Goal: Information Seeking & Learning: Learn about a topic

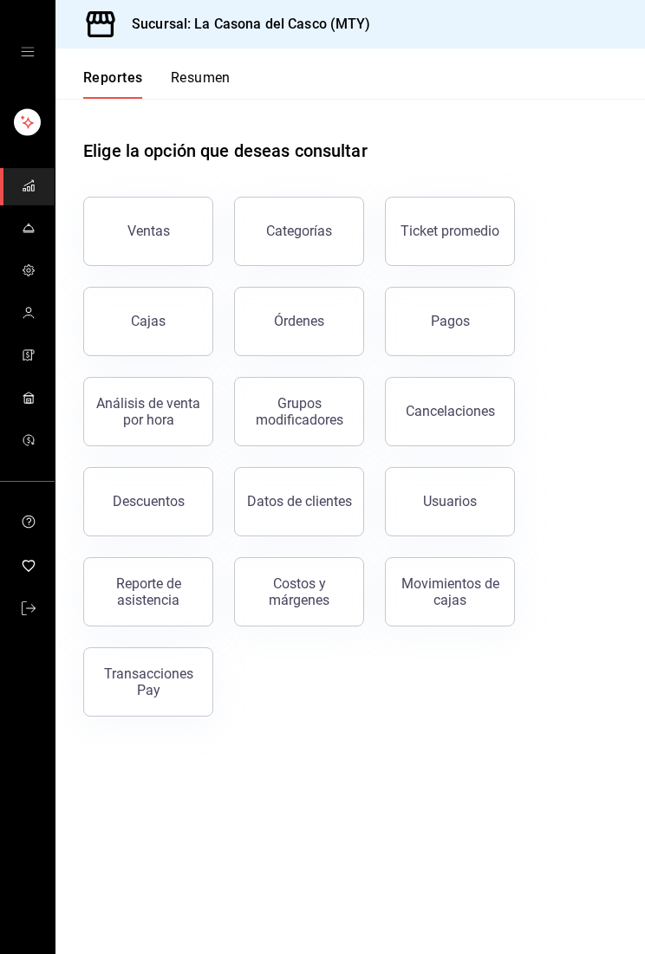
click at [188, 74] on button "Resumen" at bounding box center [201, 83] width 60 height 29
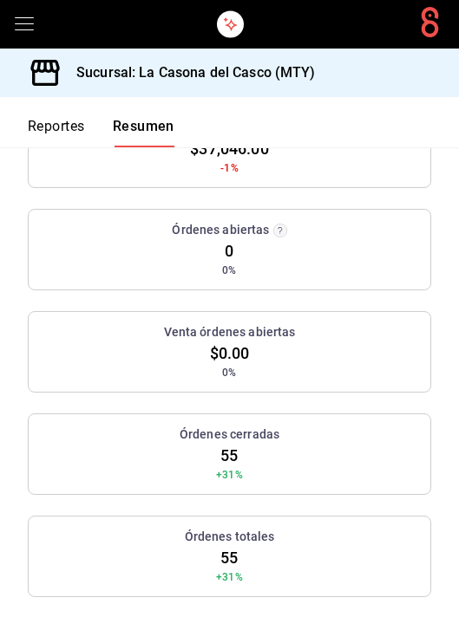
scroll to position [325, 0]
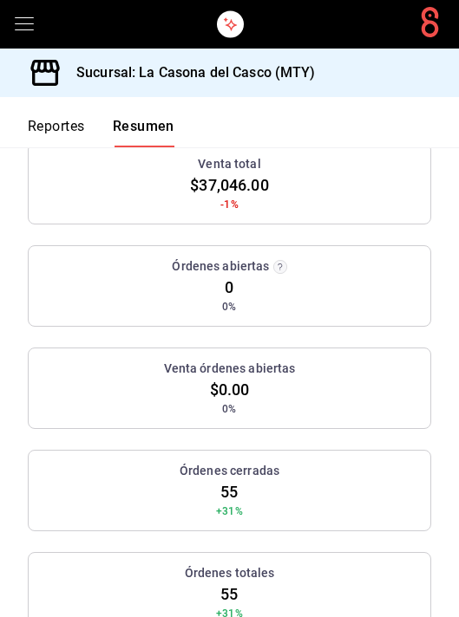
click at [43, 118] on button "Reportes" at bounding box center [56, 132] width 57 height 29
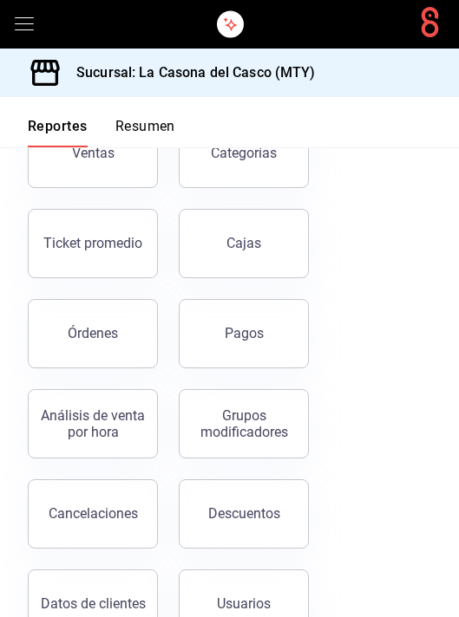
scroll to position [129, 0]
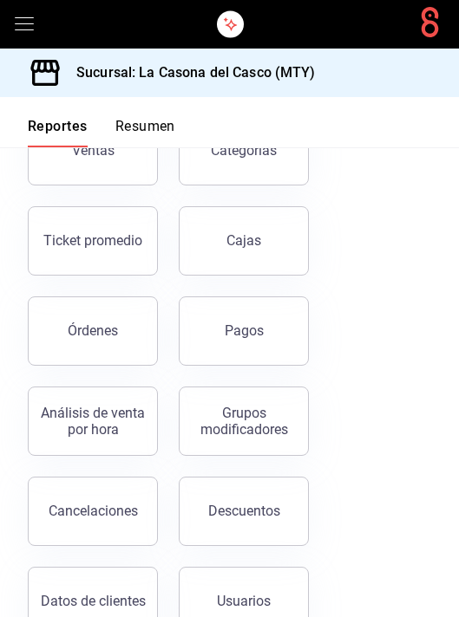
click at [69, 234] on div "Ticket promedio" at bounding box center [92, 240] width 99 height 16
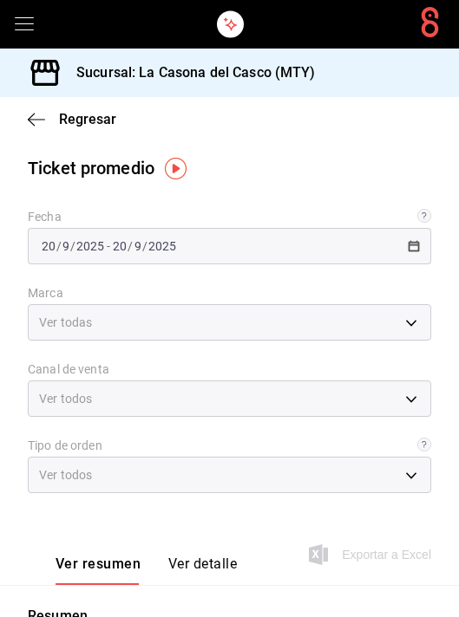
type input "7e4e7643-bc2c-442b-8a2a-9b04da6139a5"
type input "PARROT,UBER_EATS,RAPPI,DIDI_FOOD,ONLINE"
type input "37725a56-1572-4593-a8c9-f3487361729a,12c83e59-1750-49d3-bd42-14b7f767bf51,EXTER…"
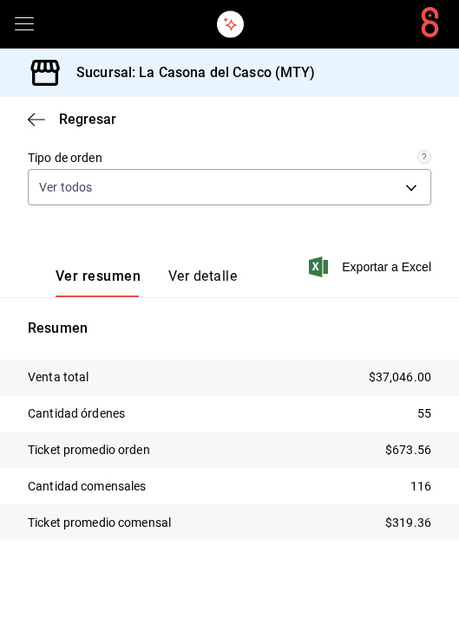
scroll to position [288, 0]
click at [36, 113] on icon "button" at bounding box center [36, 120] width 17 height 16
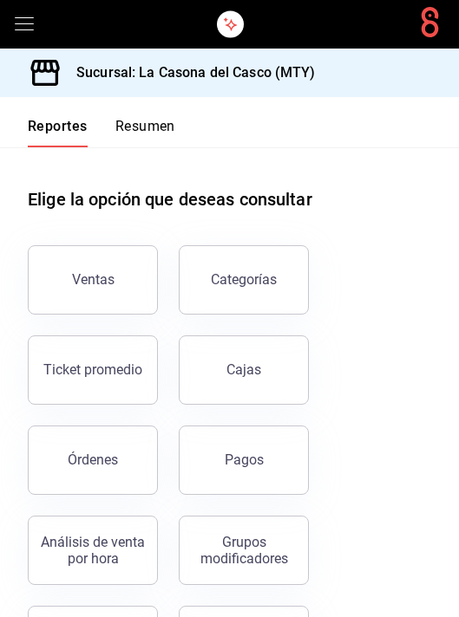
click at [107, 146] on div "Reportes Resumen" at bounding box center [101, 132] width 147 height 29
click at [130, 127] on button "Resumen" at bounding box center [145, 132] width 60 height 29
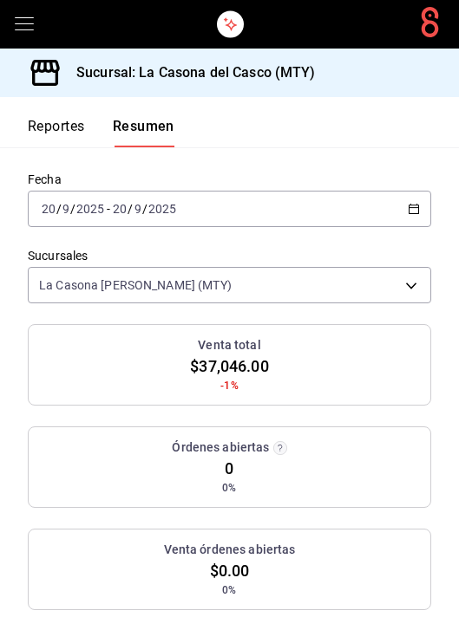
scroll to position [144, 0]
click at [39, 120] on button "Reportes" at bounding box center [56, 132] width 57 height 29
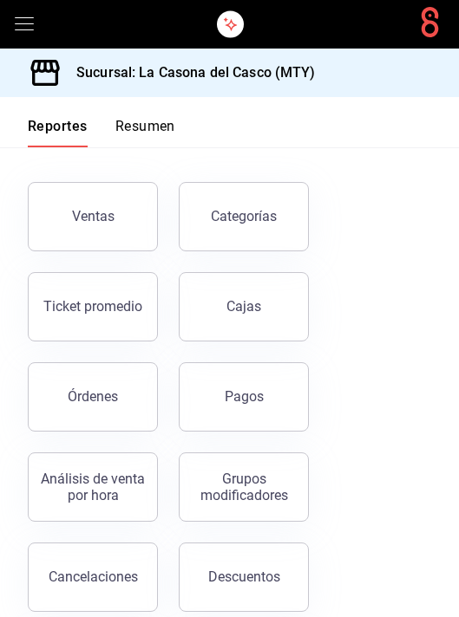
scroll to position [69, 0]
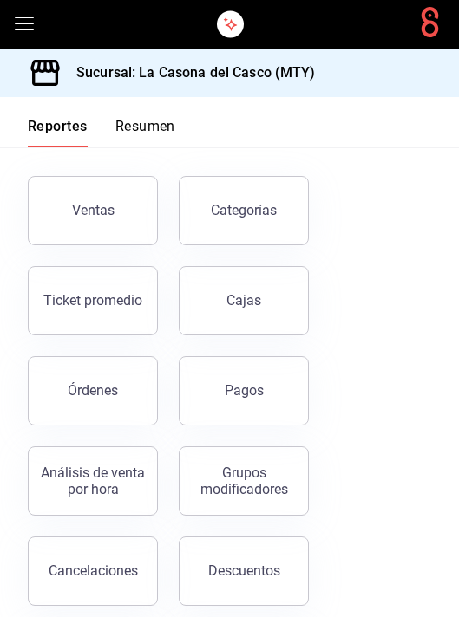
click at [94, 293] on div "Ticket promedio" at bounding box center [92, 300] width 99 height 16
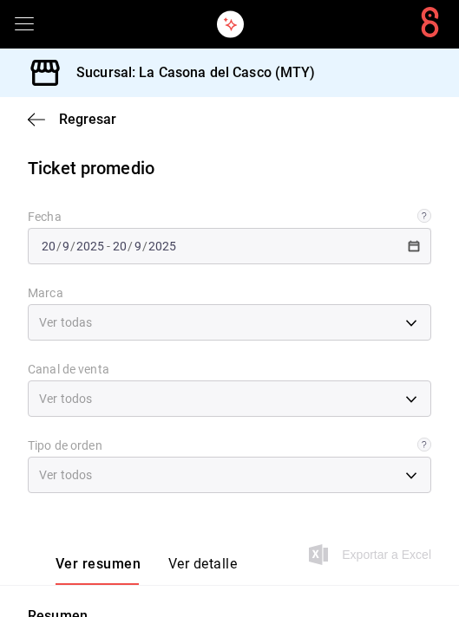
type input "7e4e7643-bc2c-442b-8a2a-9b04da6139a5"
type input "PARROT,UBER_EATS,RAPPI,DIDI_FOOD,ONLINE"
type input "37725a56-1572-4593-a8c9-f3487361729a,12c83e59-1750-49d3-bd42-14b7f767bf51,EXTER…"
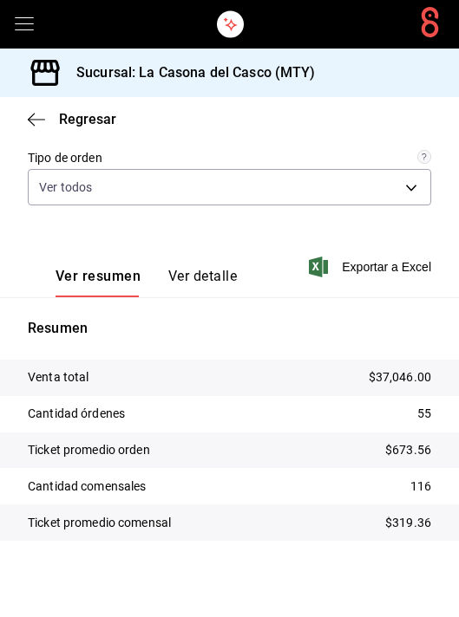
scroll to position [288, 0]
click at [29, 107] on div "Regresar" at bounding box center [229, 119] width 459 height 44
click at [49, 116] on span "Regresar" at bounding box center [72, 119] width 88 height 16
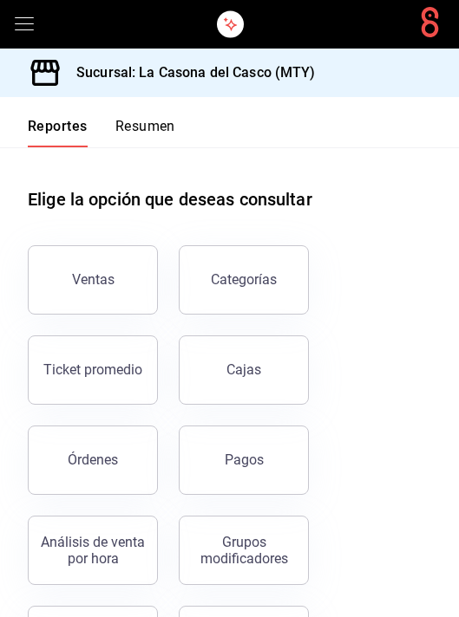
click at [119, 136] on button "Resumen" at bounding box center [145, 132] width 60 height 29
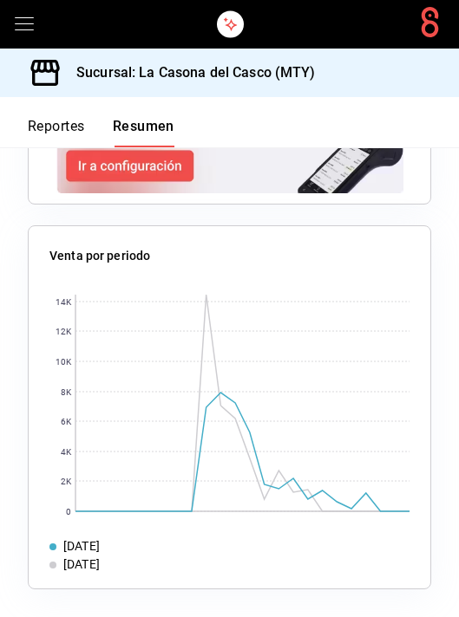
scroll to position [2396, 0]
click at [225, 402] on rect at bounding box center [242, 403] width 334 height 217
click at [214, 393] on rect at bounding box center [242, 403] width 334 height 217
click at [351, 510] on rect at bounding box center [242, 403] width 334 height 217
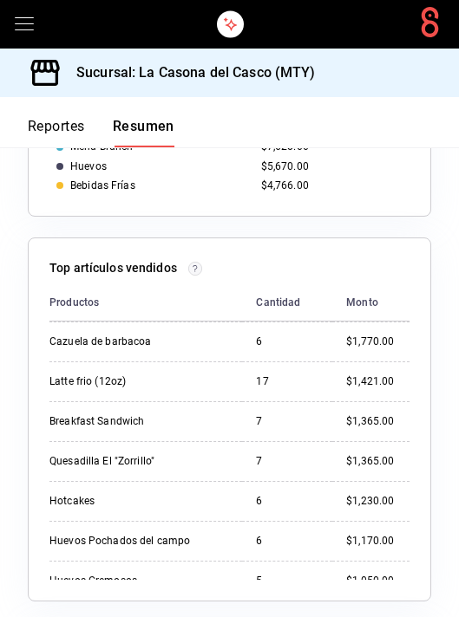
scroll to position [124, 0]
